Goal: Task Accomplishment & Management: Manage account settings

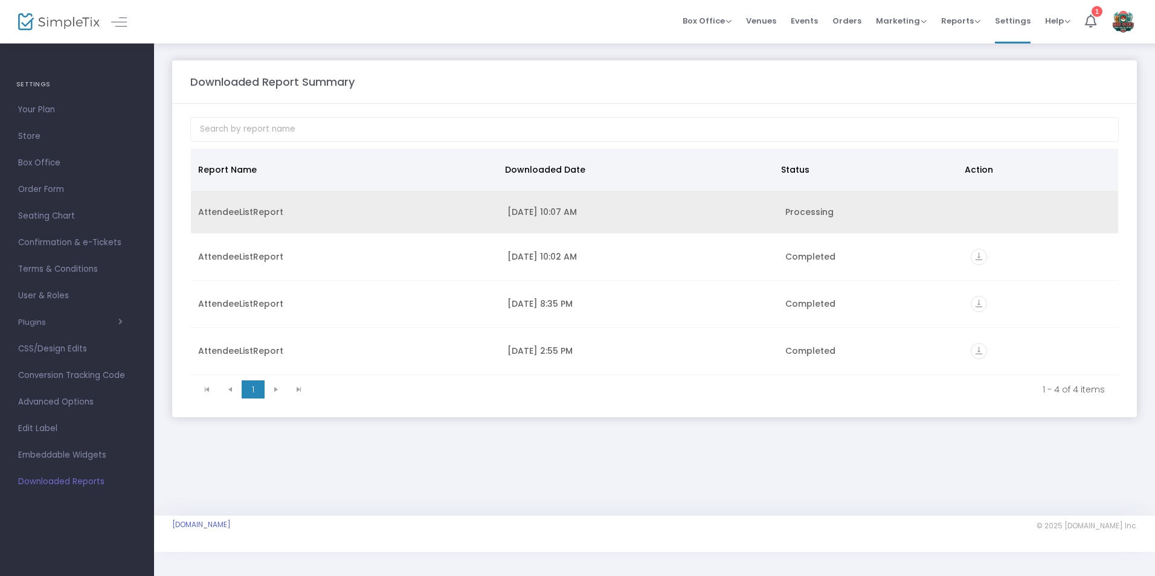
click at [666, 205] on td "[DATE] 10:07 AM" at bounding box center [639, 212] width 279 height 43
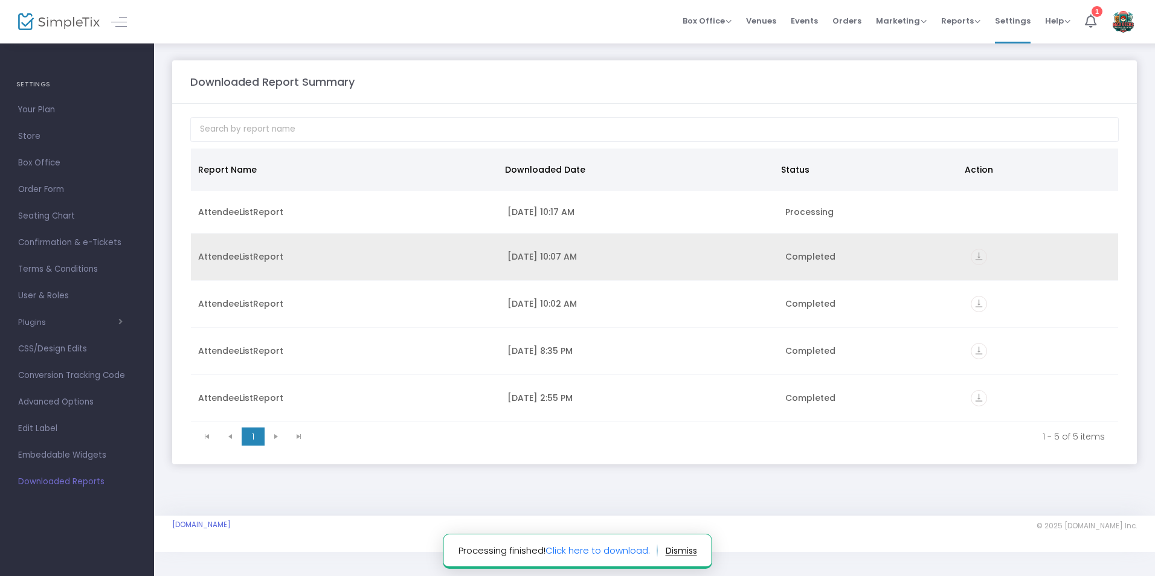
click at [974, 257] on icon "vertical_align_bottom" at bounding box center [979, 257] width 16 height 16
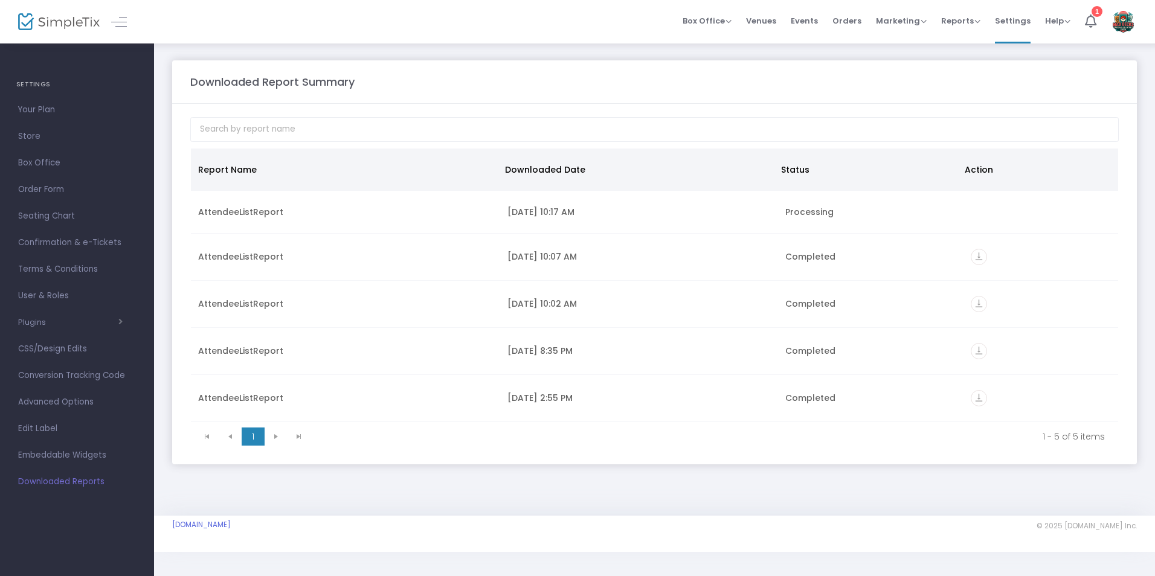
click at [1124, 22] on img at bounding box center [1123, 22] width 25 height 22
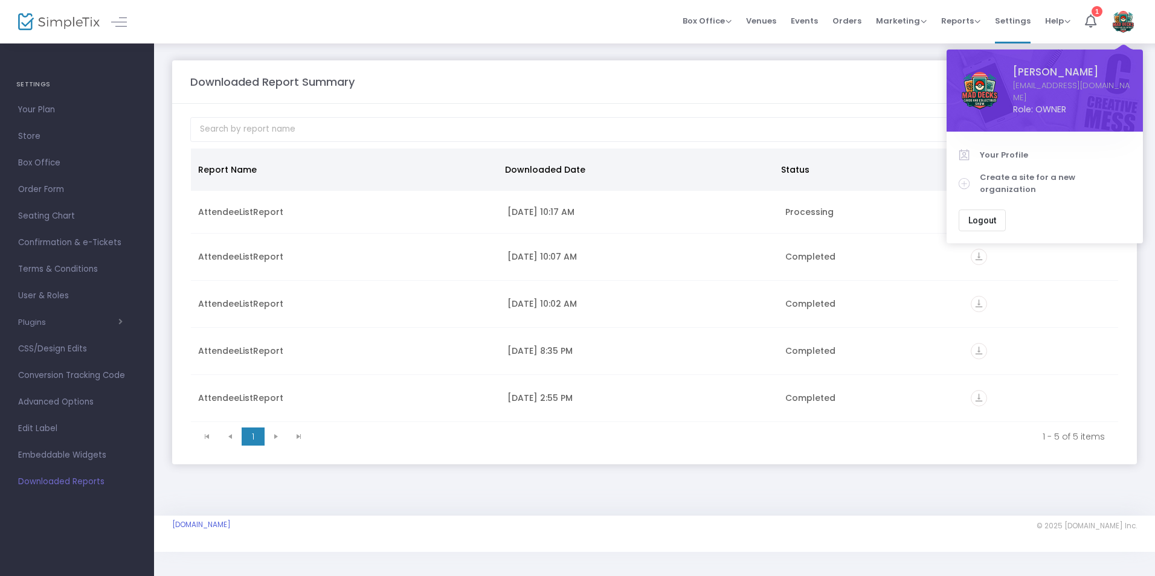
click at [979, 210] on button "Logout" at bounding box center [982, 221] width 47 height 22
